Goal: Navigation & Orientation: Find specific page/section

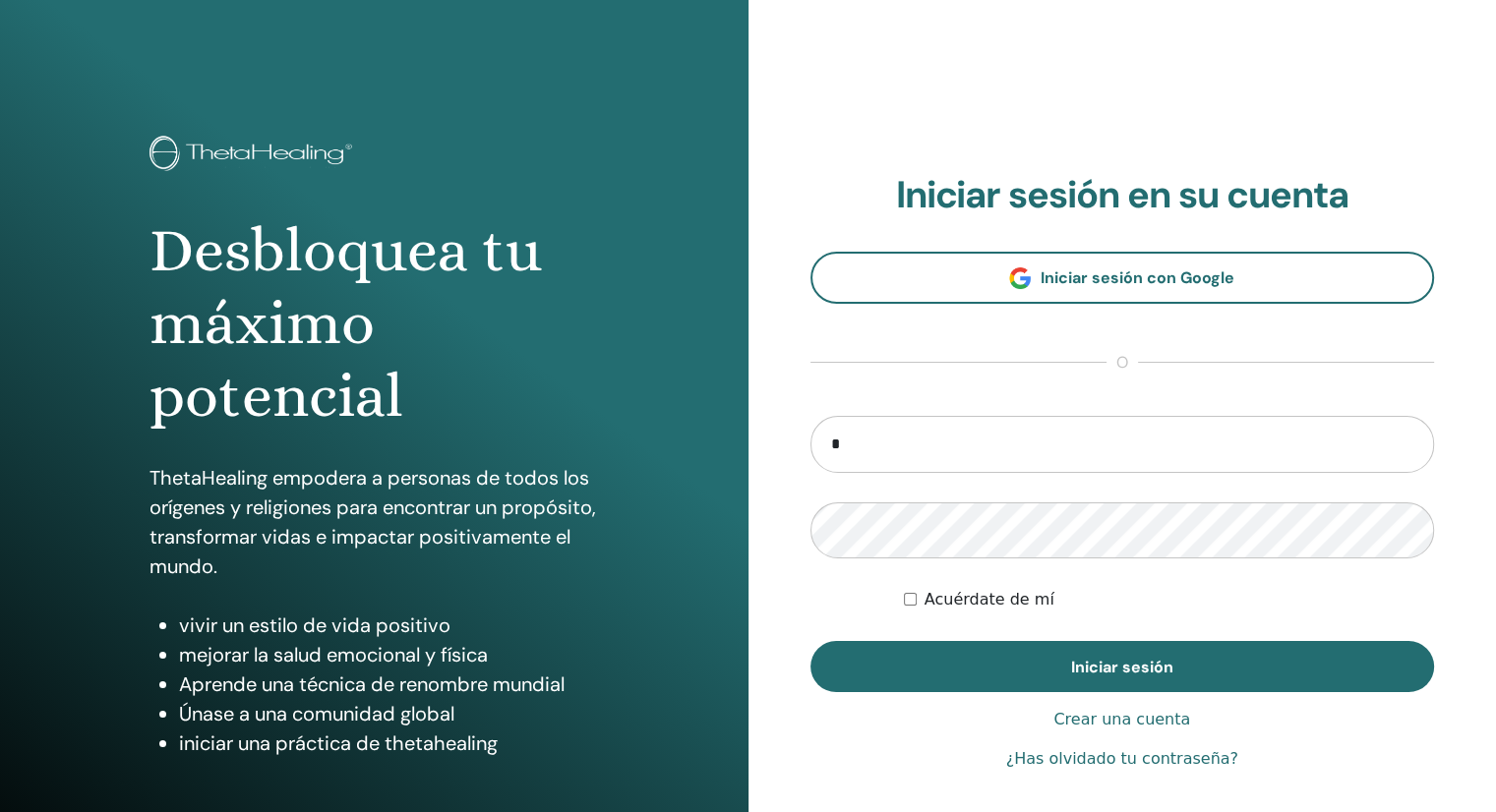
type input "**********"
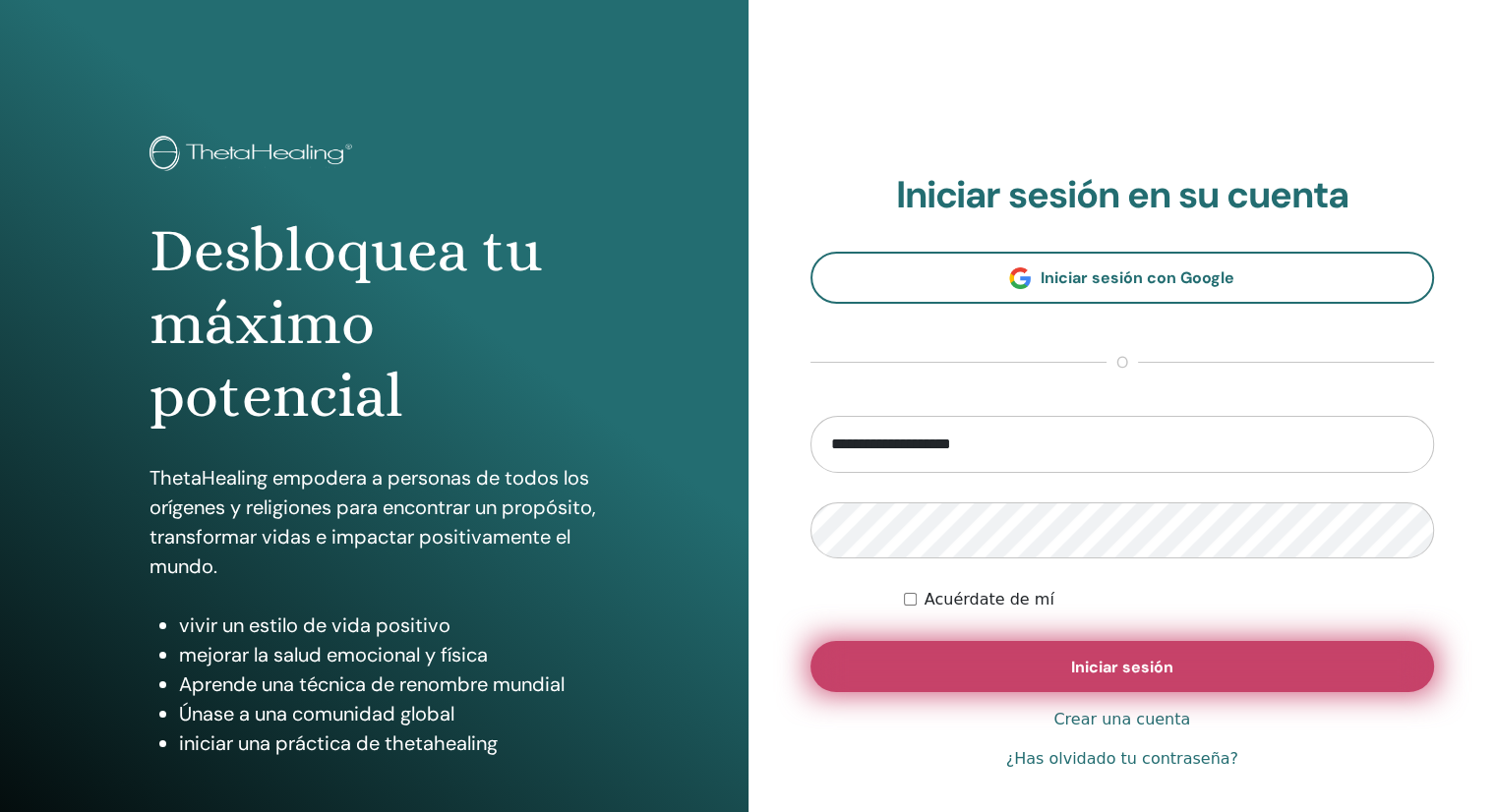
click at [1095, 659] on font "Iniciar sesión" at bounding box center [1122, 666] width 102 height 21
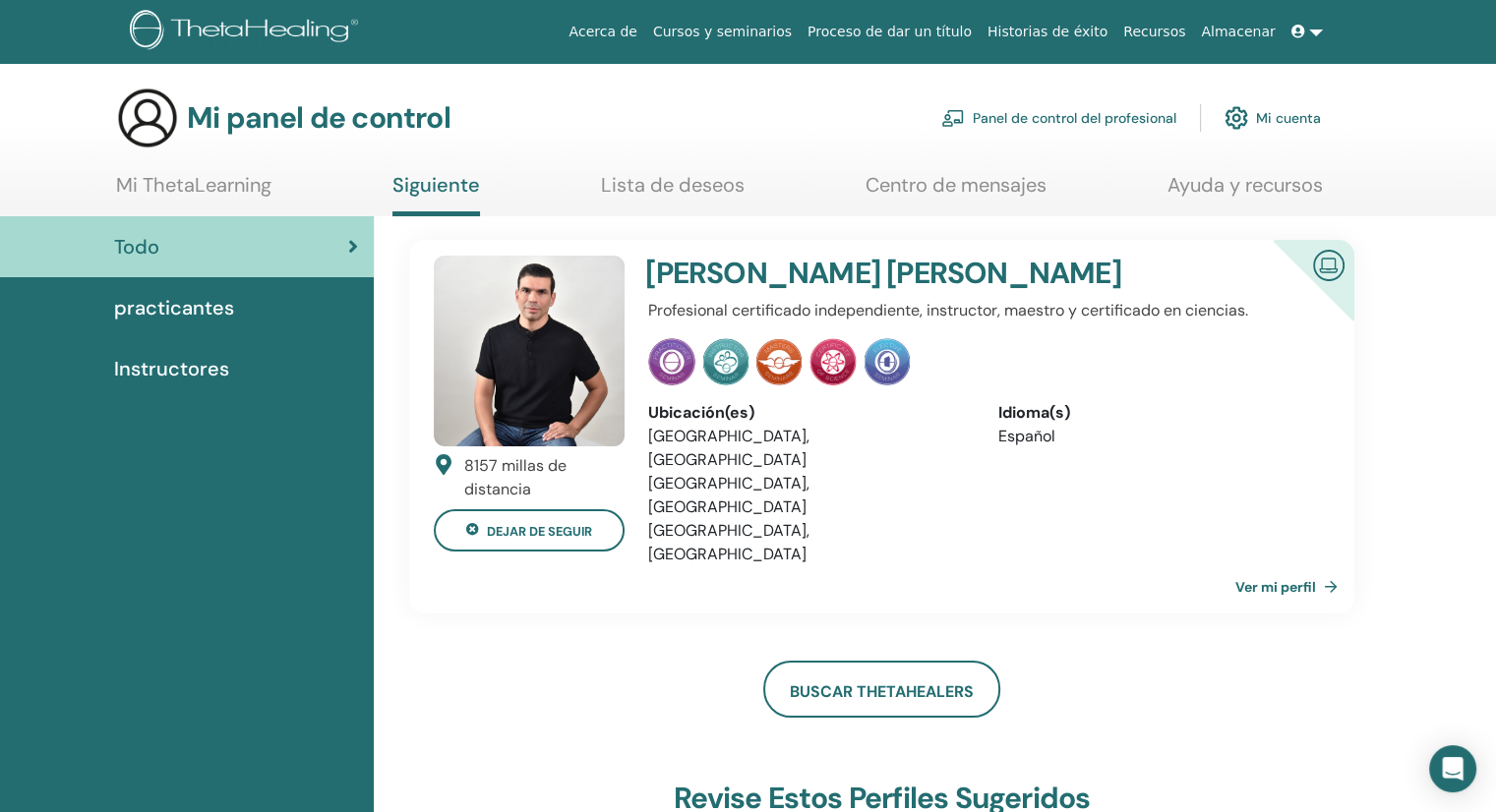
click at [200, 183] on font "Mi ThetaLearning" at bounding box center [193, 185] width 156 height 26
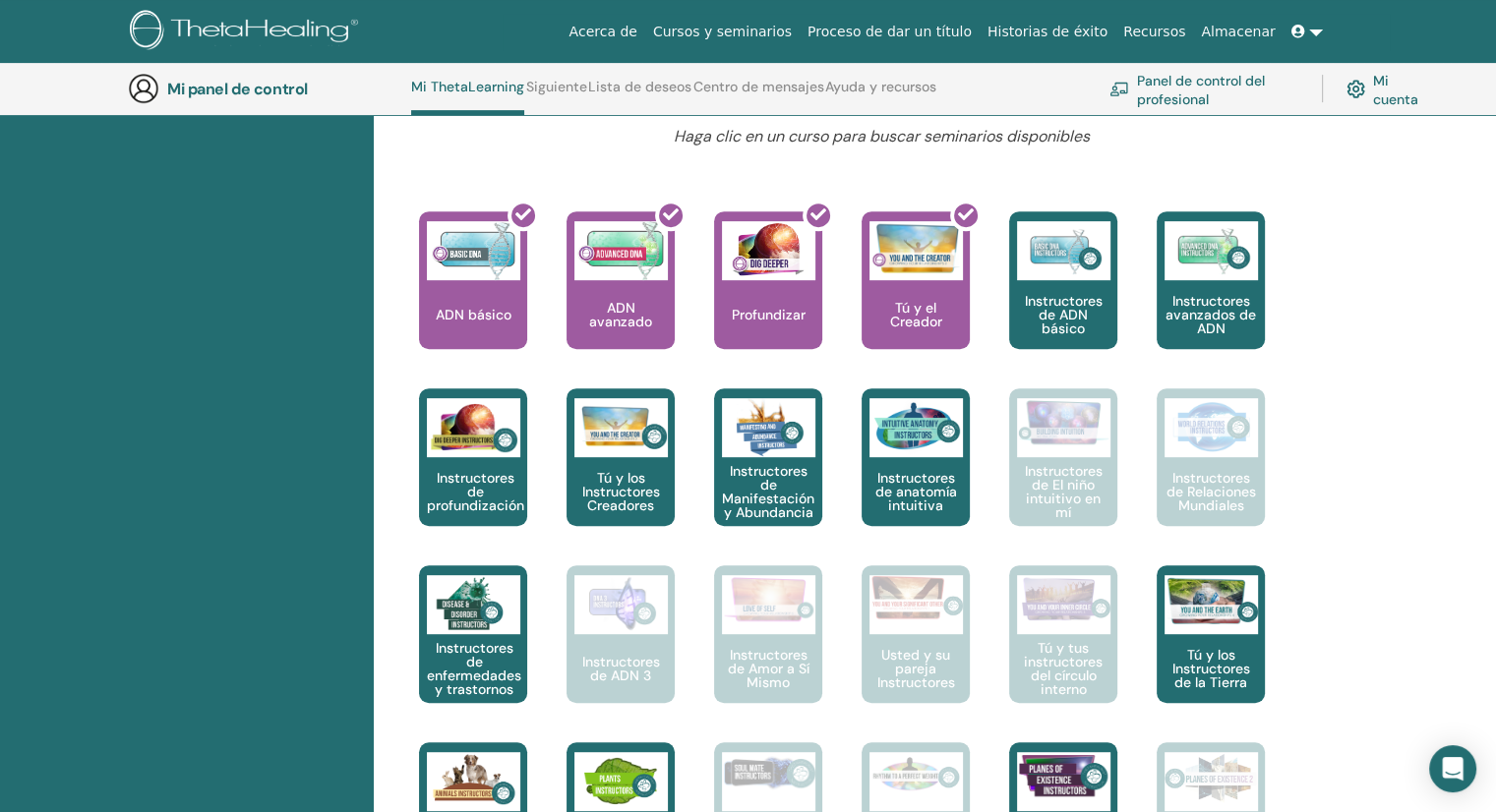
scroll to position [740, 0]
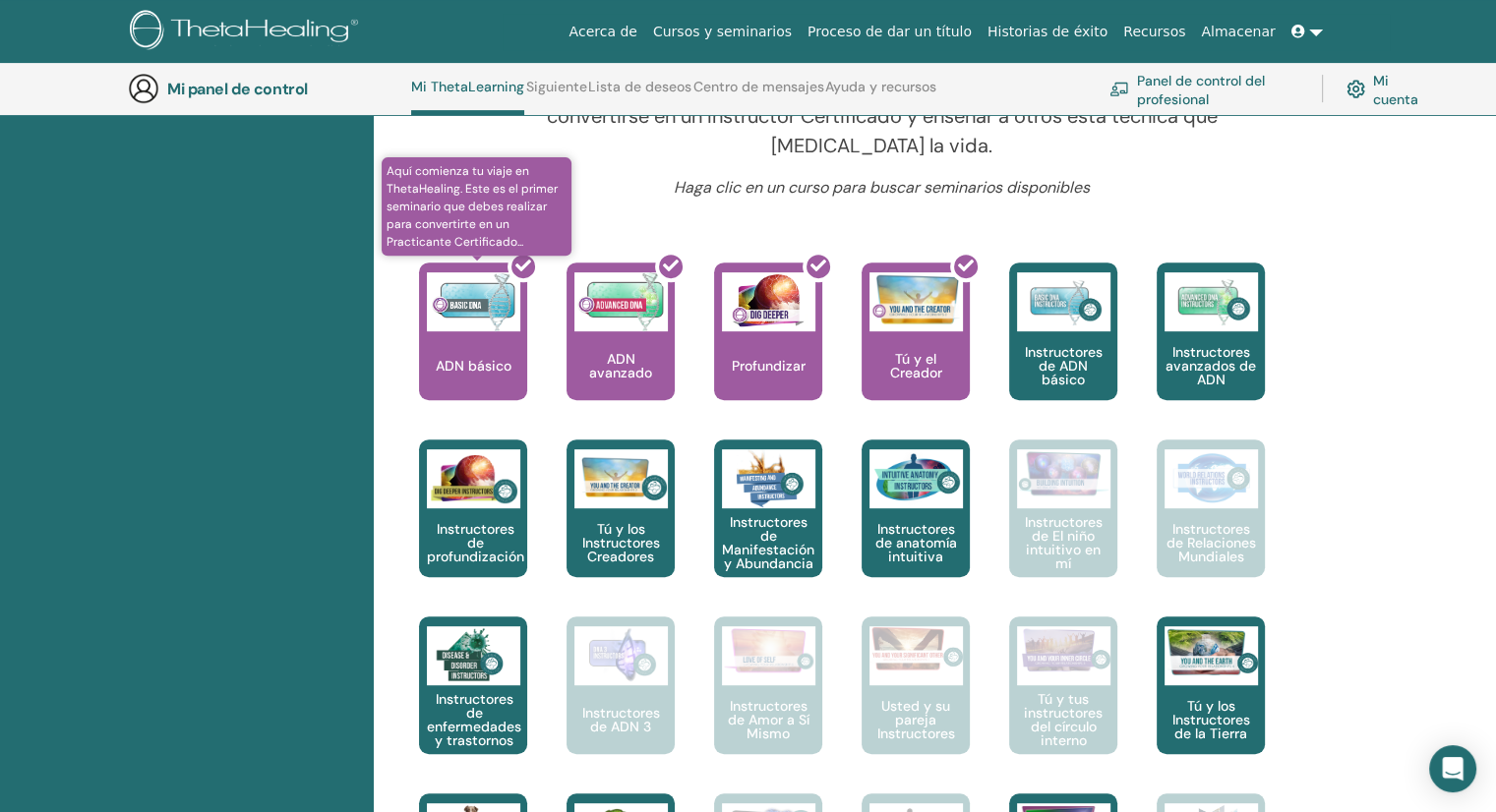
click at [499, 343] on div at bounding box center [484, 339] width 108 height 177
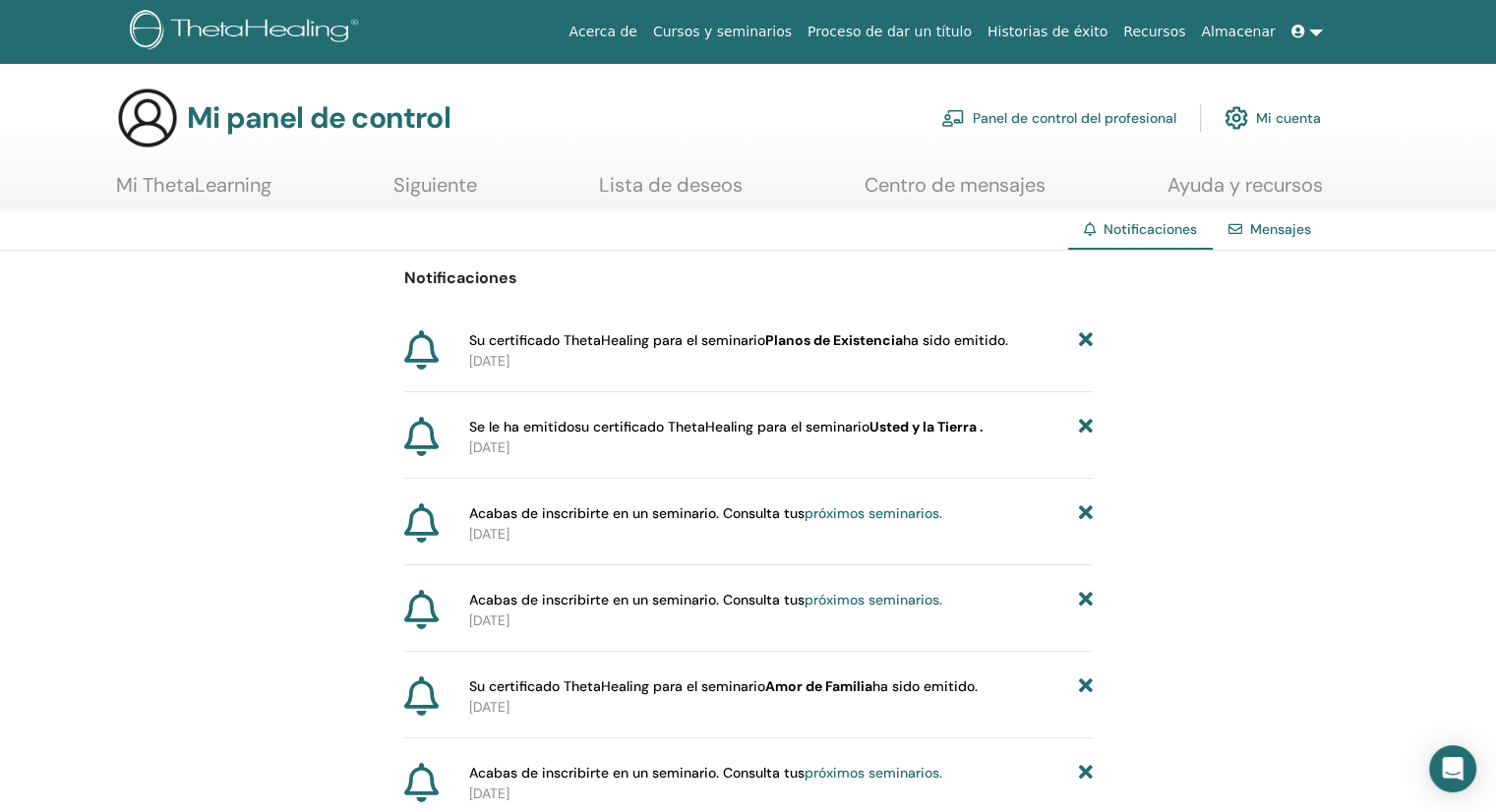
click at [1047, 116] on font "Panel de control del profesional" at bounding box center [1074, 119] width 203 height 18
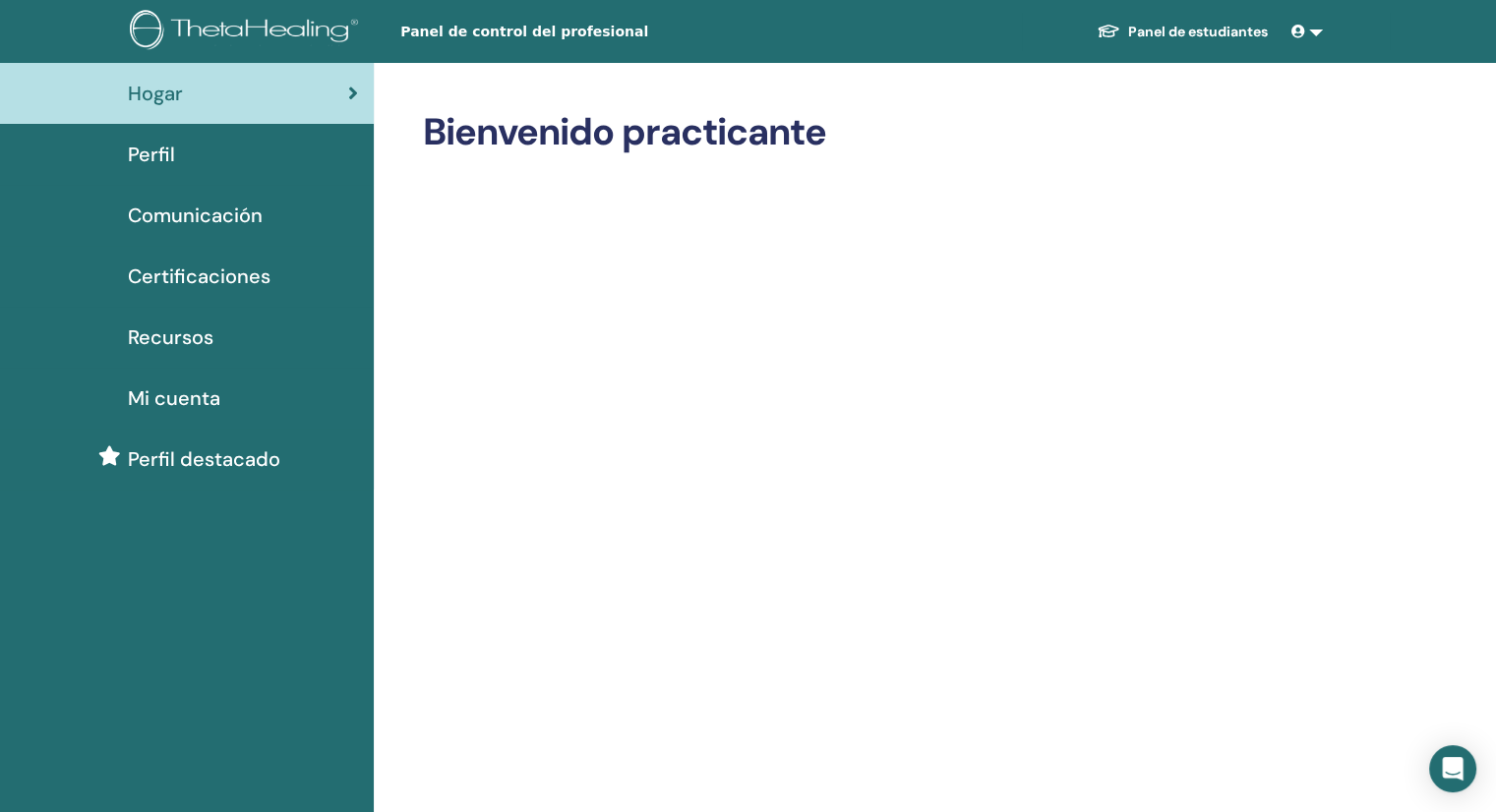
click at [178, 401] on font "Mi cuenta" at bounding box center [174, 399] width 92 height 26
click at [1307, 26] on span at bounding box center [1301, 32] width 18 height 16
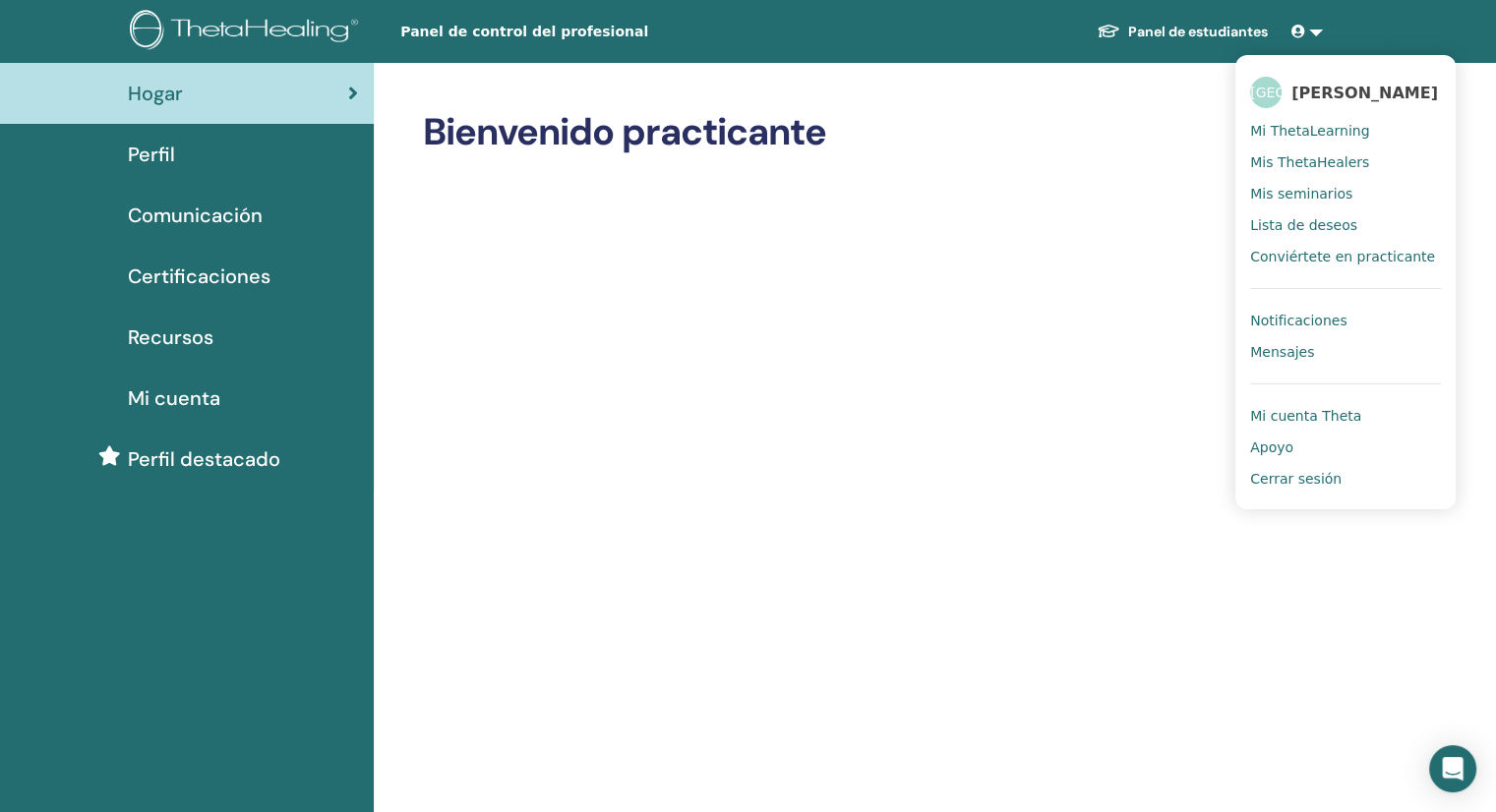
click at [1291, 171] on font "Mis ThetaHealers" at bounding box center [1309, 163] width 119 height 16
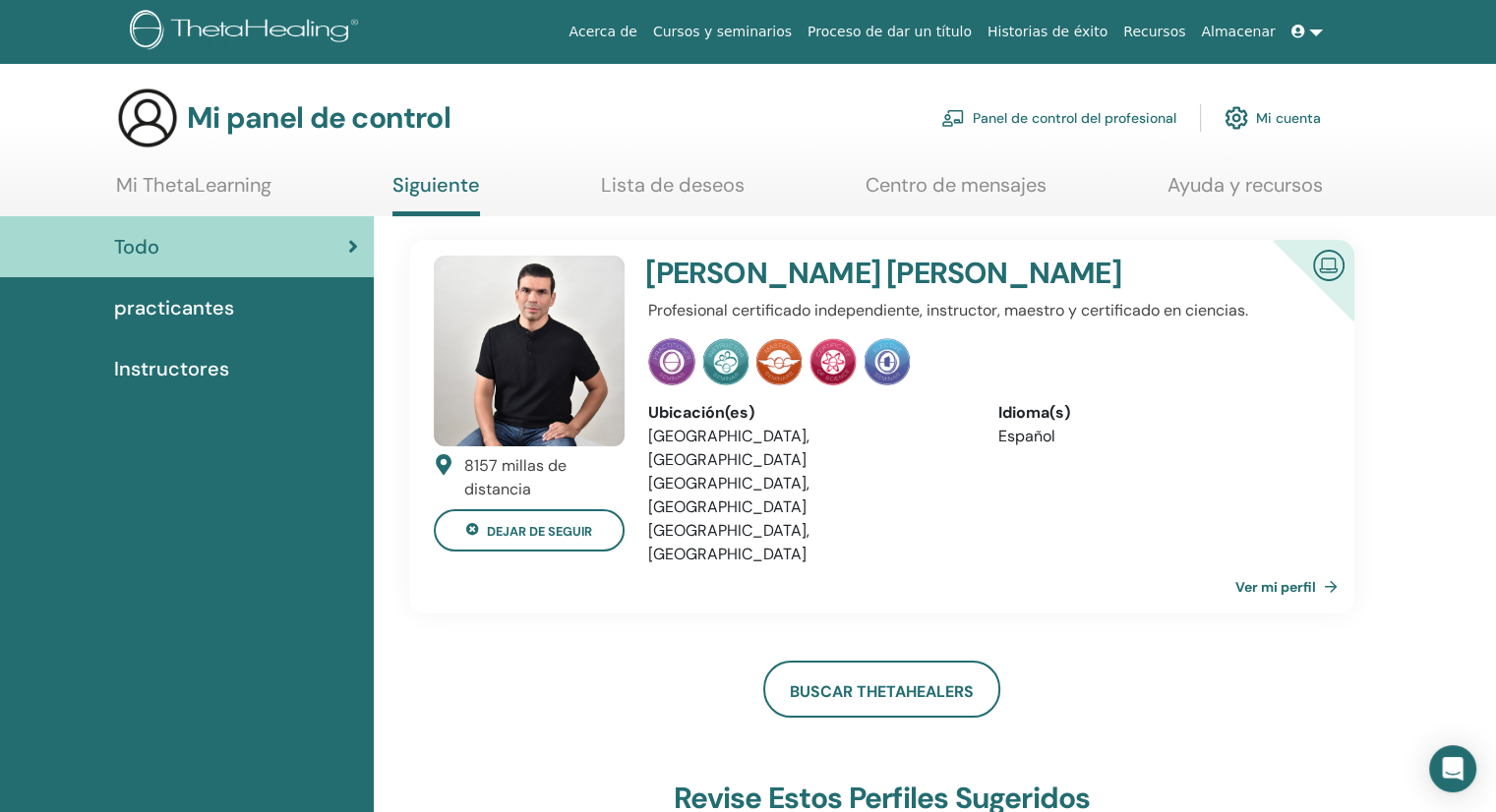
click at [1243, 115] on img at bounding box center [1237, 118] width 24 height 34
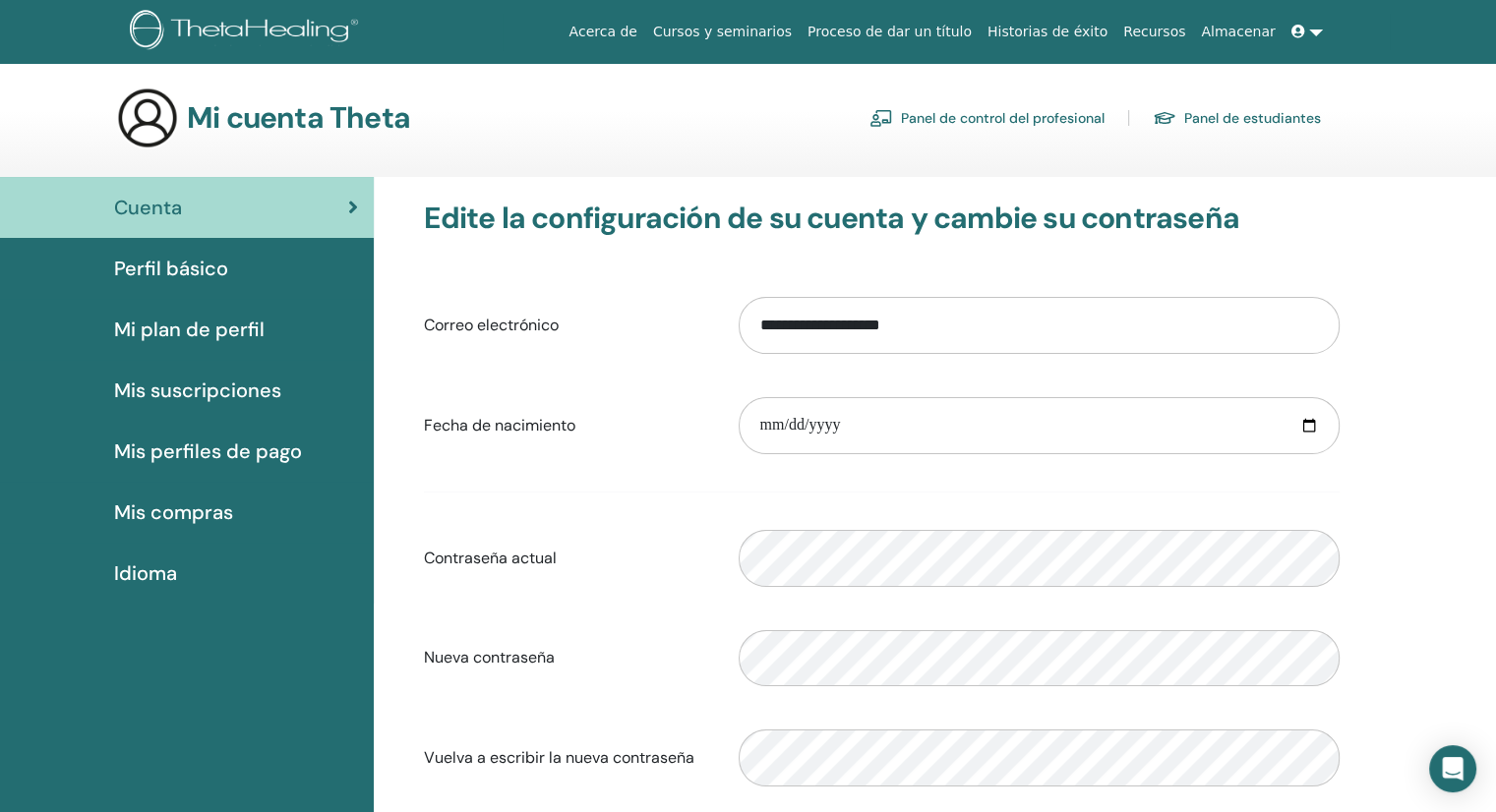
click at [1311, 31] on link at bounding box center [1308, 32] width 48 height 37
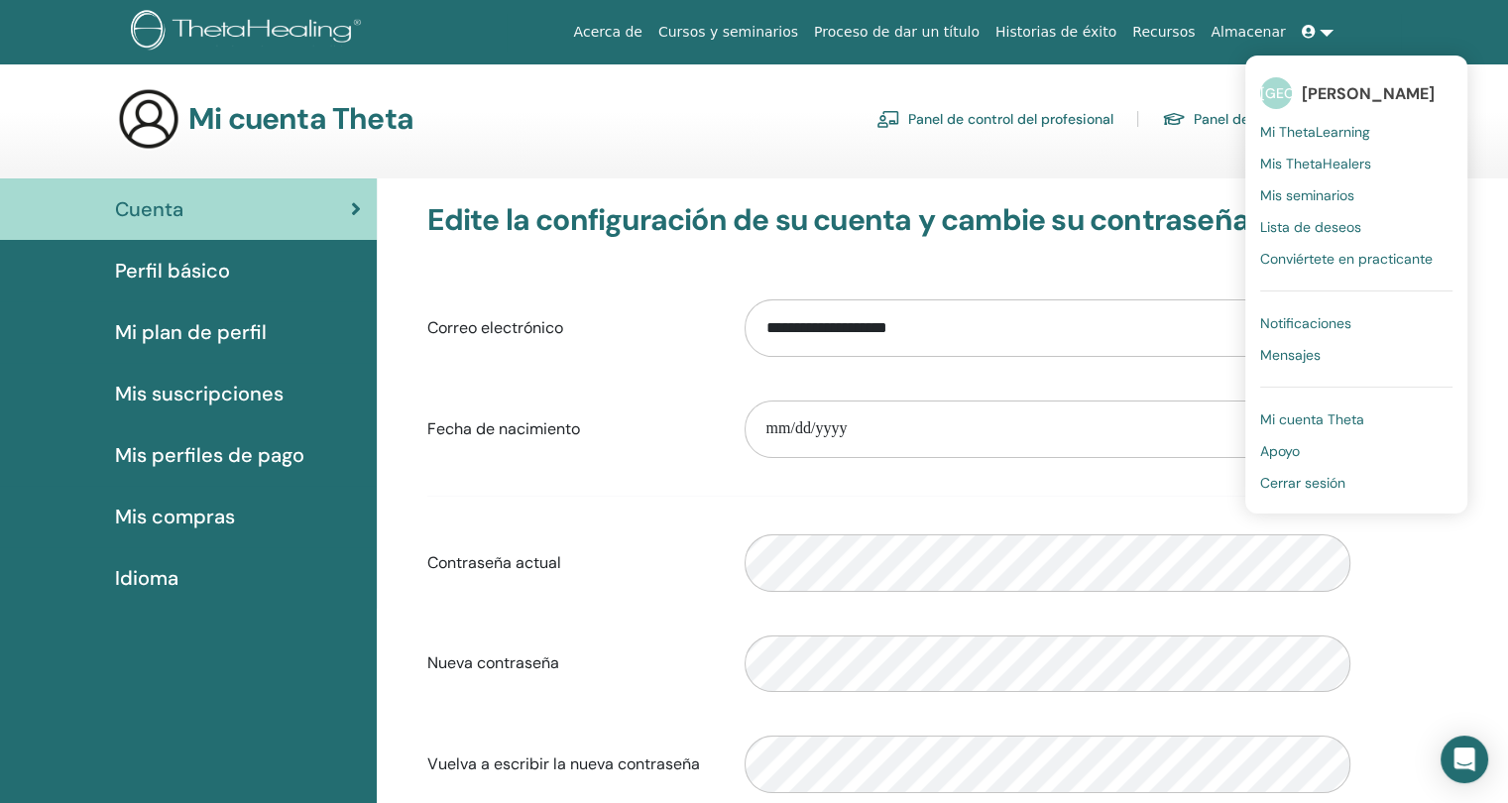
click at [1315, 128] on font "Mi ThetaLearning" at bounding box center [1315, 132] width 110 height 18
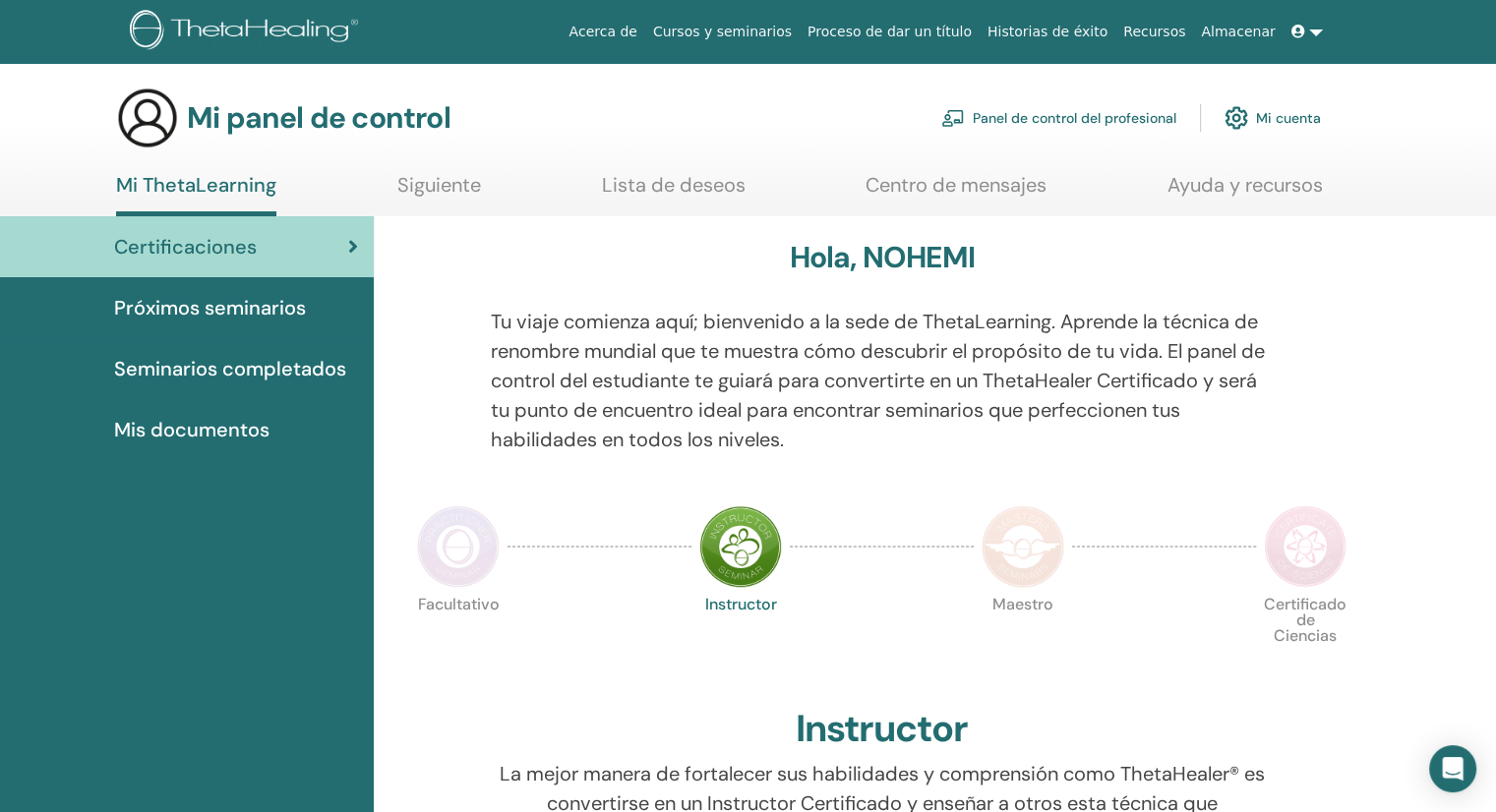
click at [651, 184] on font "Lista de deseos" at bounding box center [674, 185] width 144 height 26
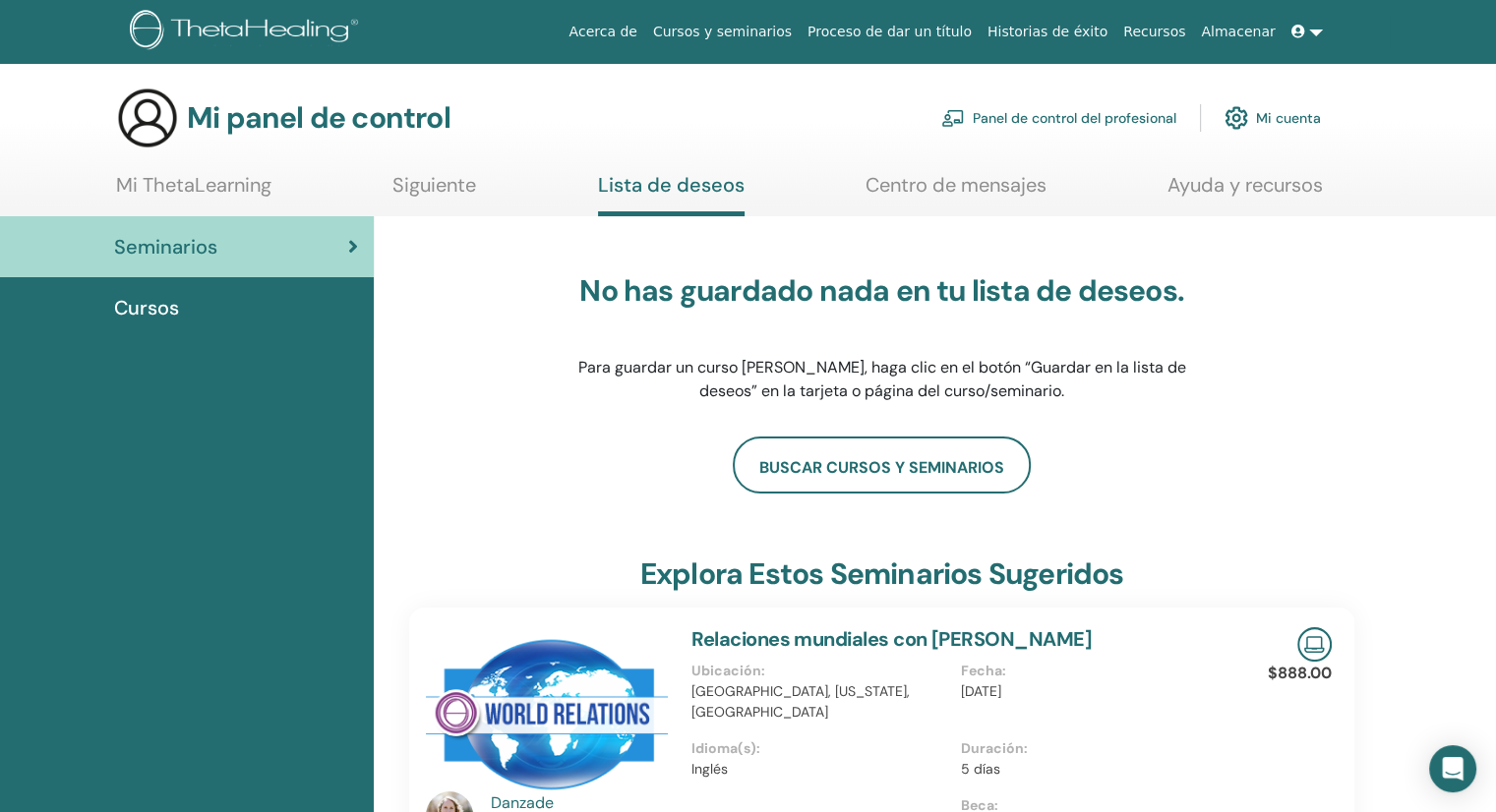
click at [996, 185] on font "Centro de mensajes" at bounding box center [956, 185] width 181 height 26
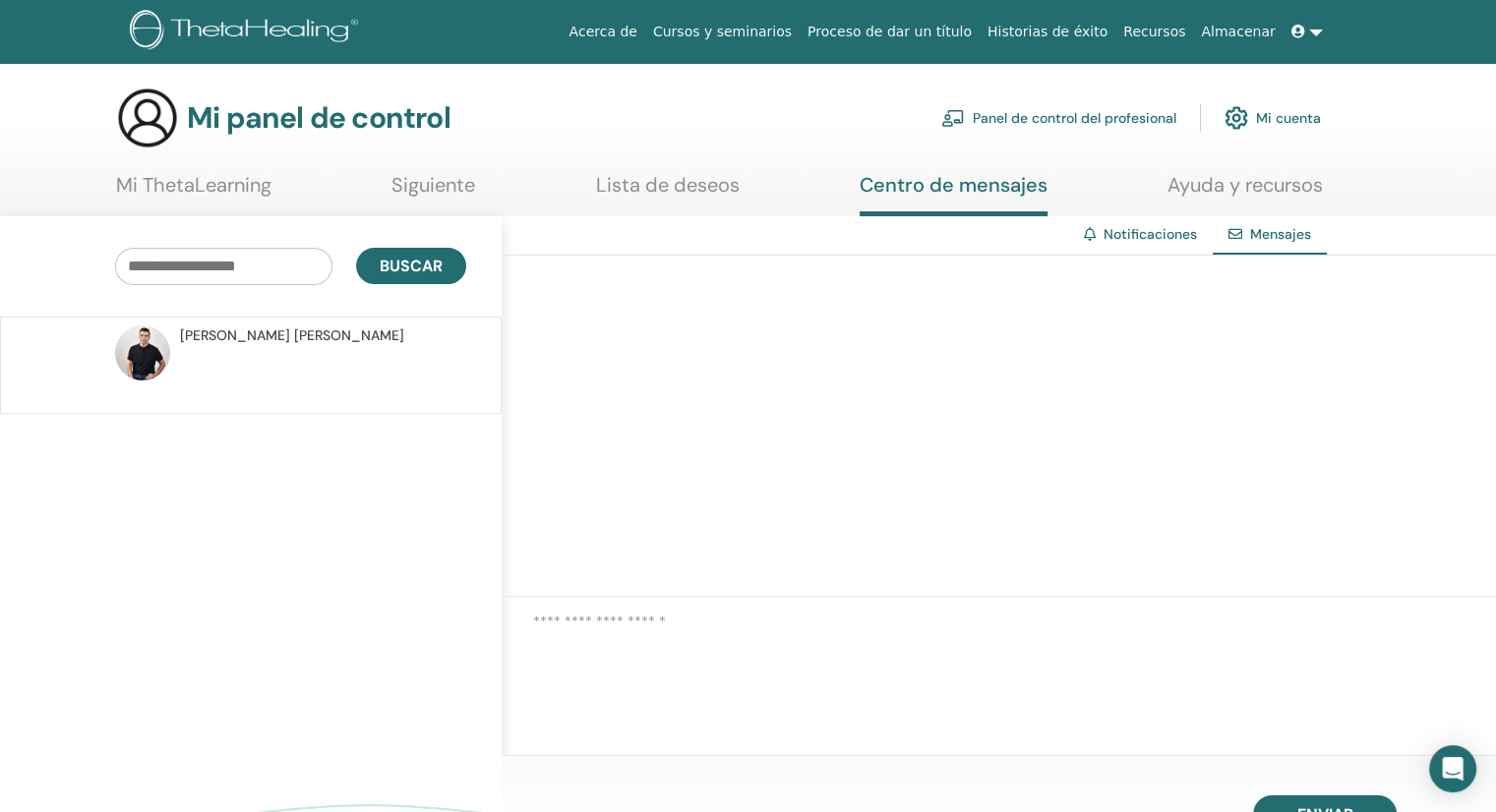
click at [1239, 185] on font "Ayuda y recursos" at bounding box center [1245, 185] width 156 height 26
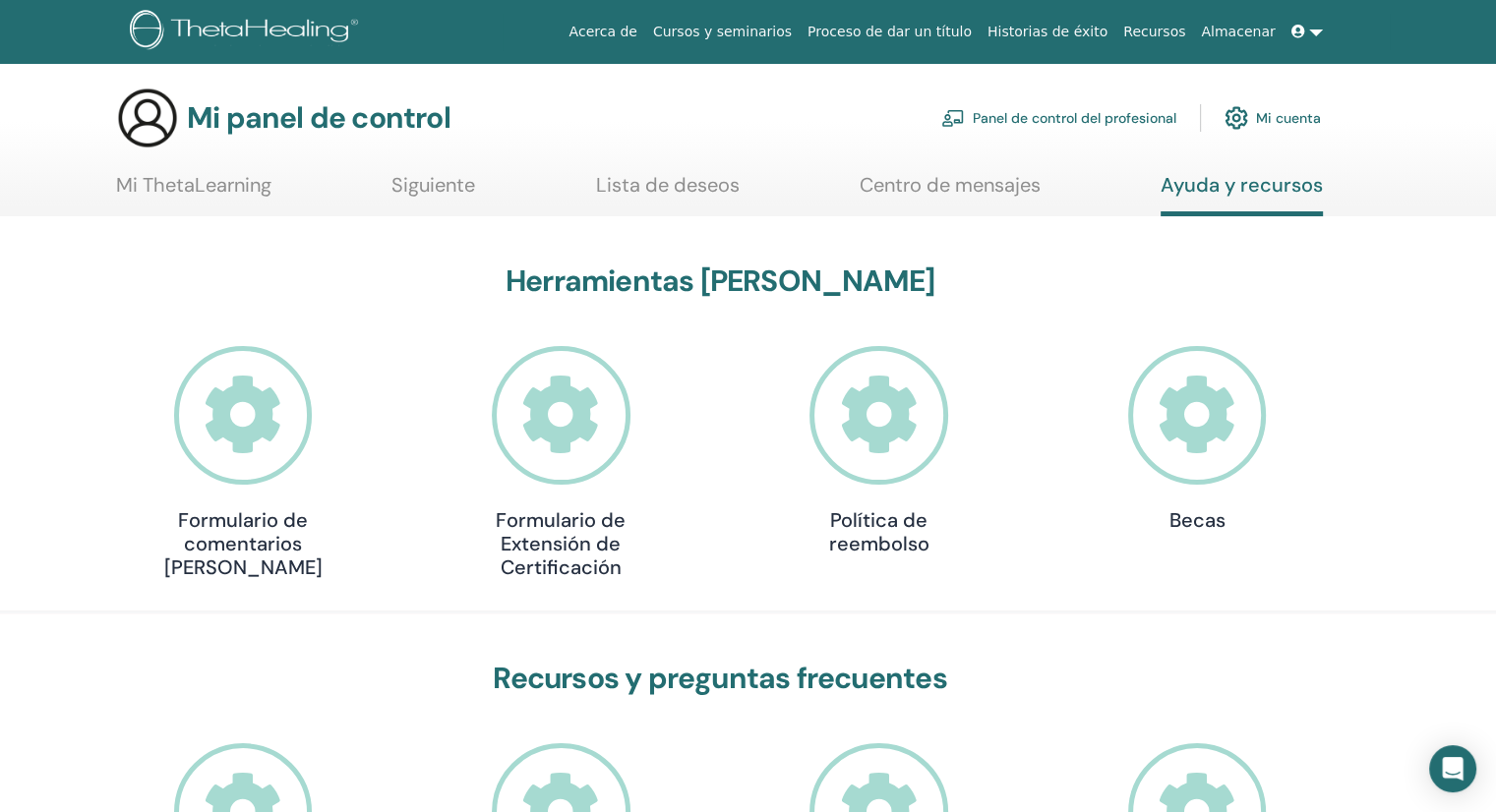
click at [1186, 410] on icon at bounding box center [1197, 415] width 139 height 139
click at [170, 183] on font "Mi ThetaLearning" at bounding box center [193, 185] width 156 height 26
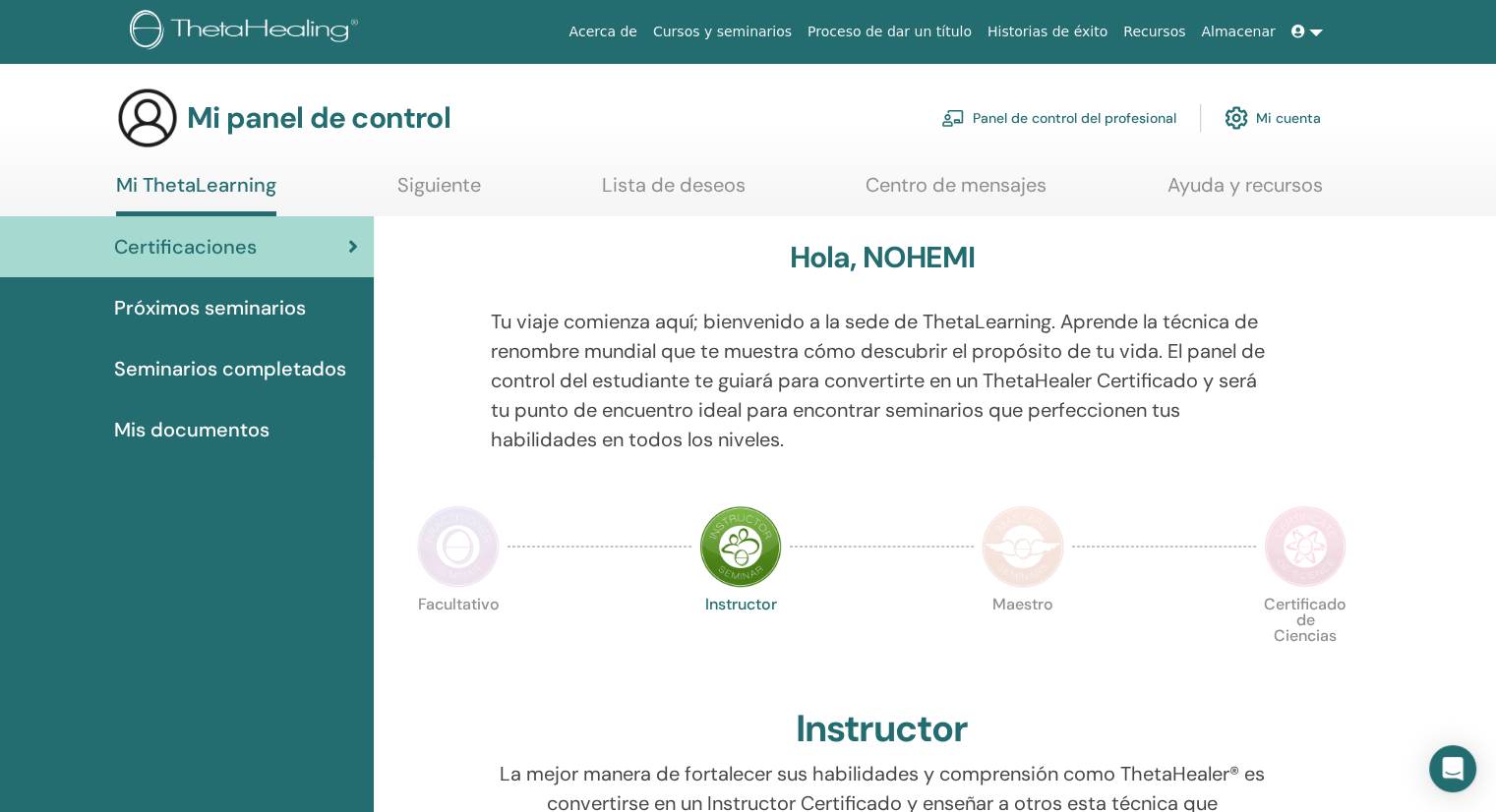
click at [289, 301] on font "Próximos seminarios" at bounding box center [209, 308] width 191 height 26
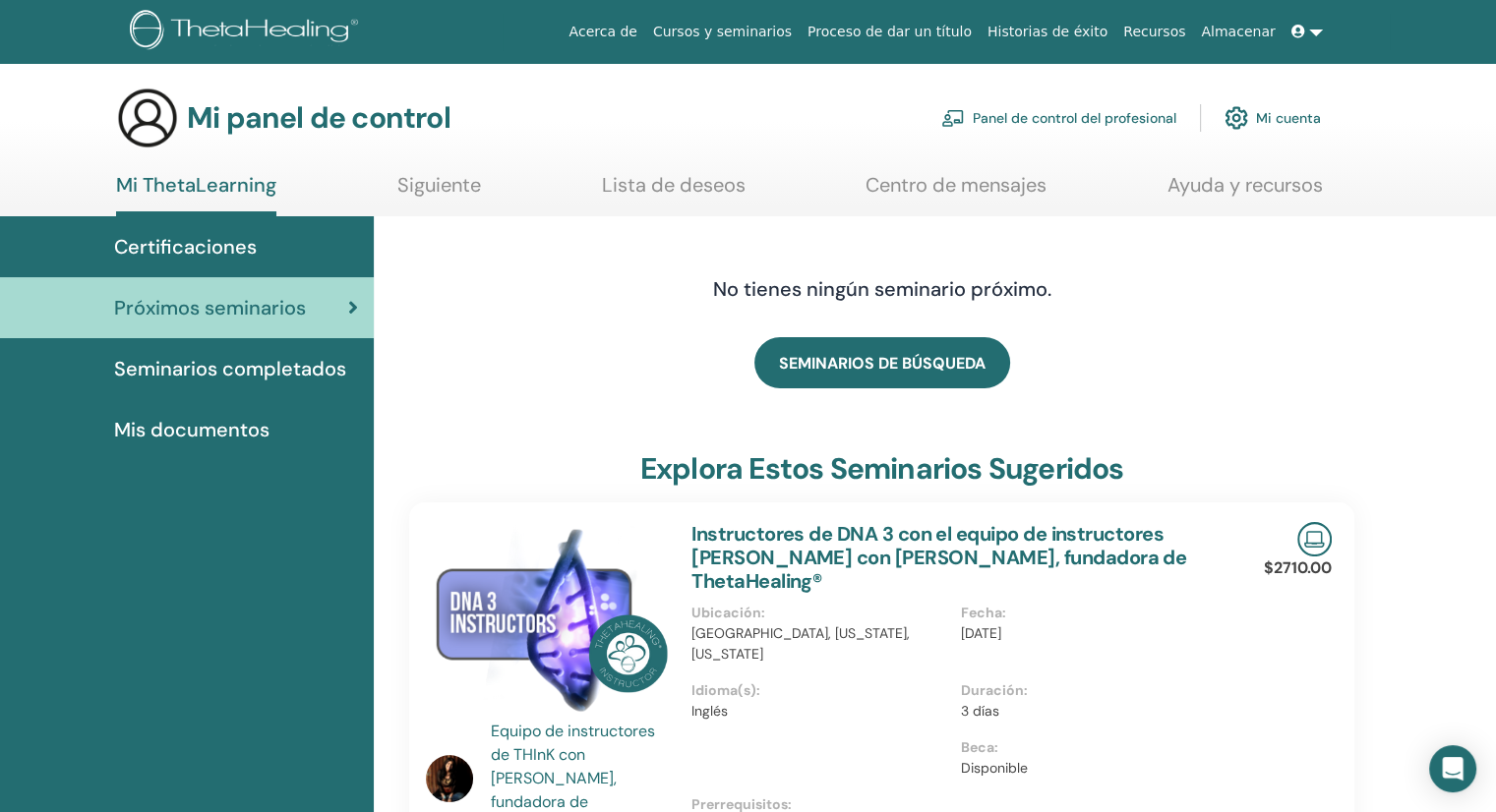
click at [266, 420] on font "Mis documentos" at bounding box center [191, 429] width 156 height 26
